Goal: Task Accomplishment & Management: Manage account settings

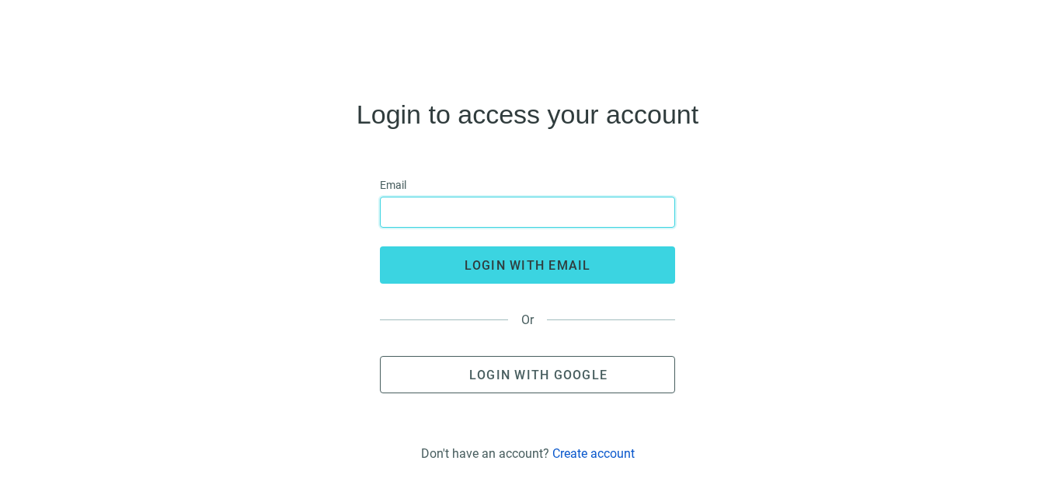
click at [478, 211] on input "email" at bounding box center [527, 212] width 275 height 30
type input "**********"
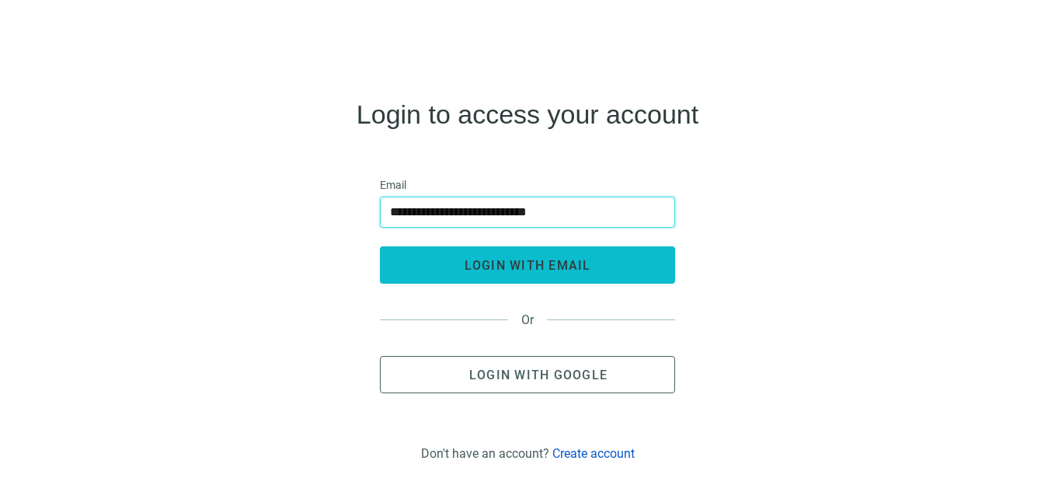
click at [555, 271] on span "login with email" at bounding box center [528, 265] width 127 height 15
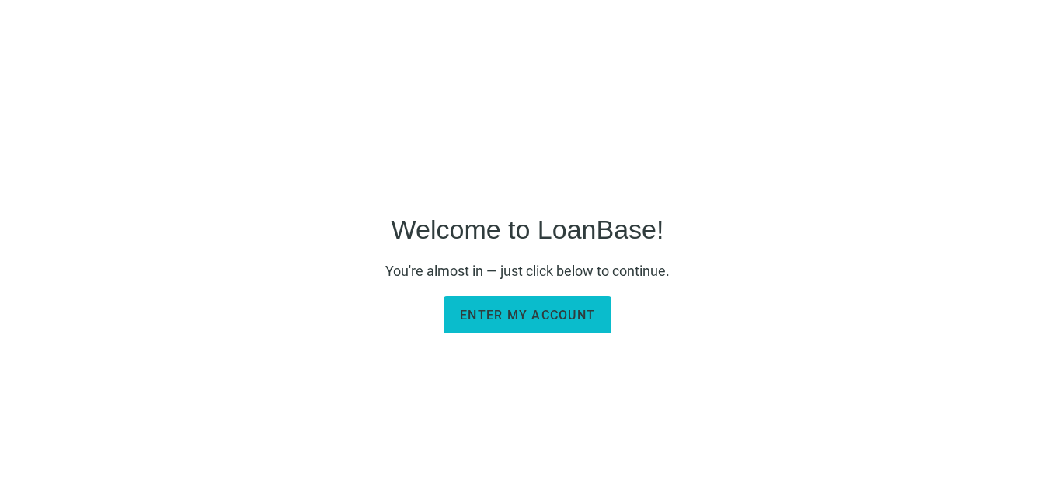
click at [527, 318] on span "Enter my account" at bounding box center [527, 315] width 135 height 15
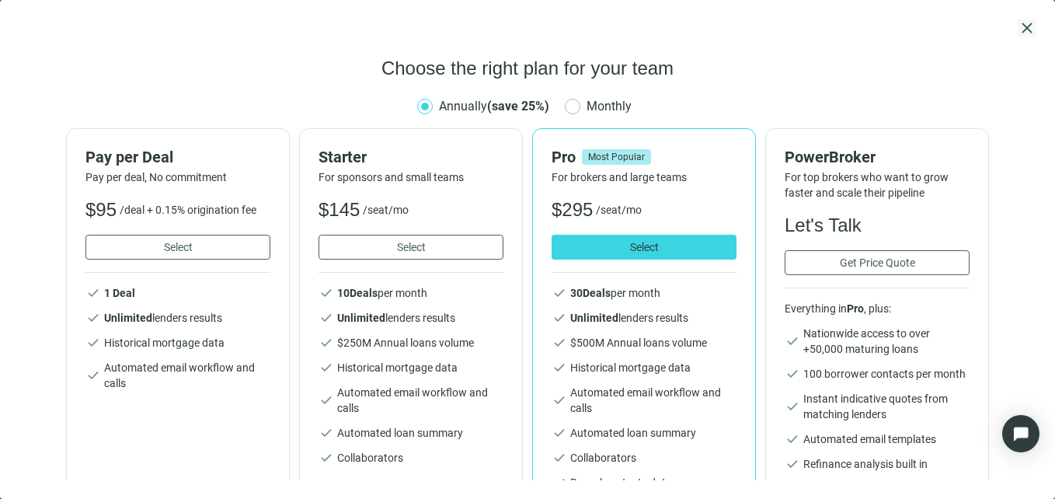
click at [1022, 25] on span "close" at bounding box center [1027, 28] width 19 height 19
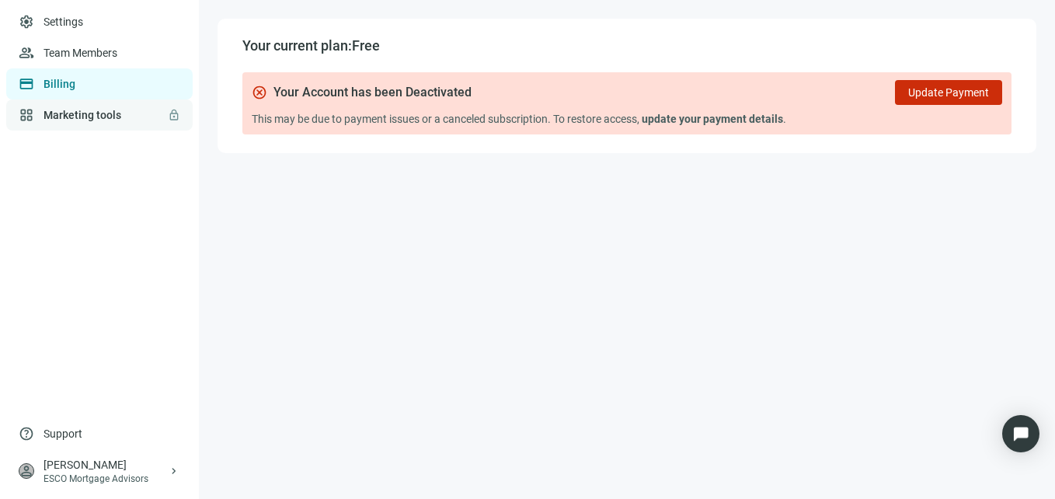
click at [98, 113] on link "Marketing tools lock" at bounding box center [83, 115] width 78 height 12
